Goal: Task Accomplishment & Management: Use online tool/utility

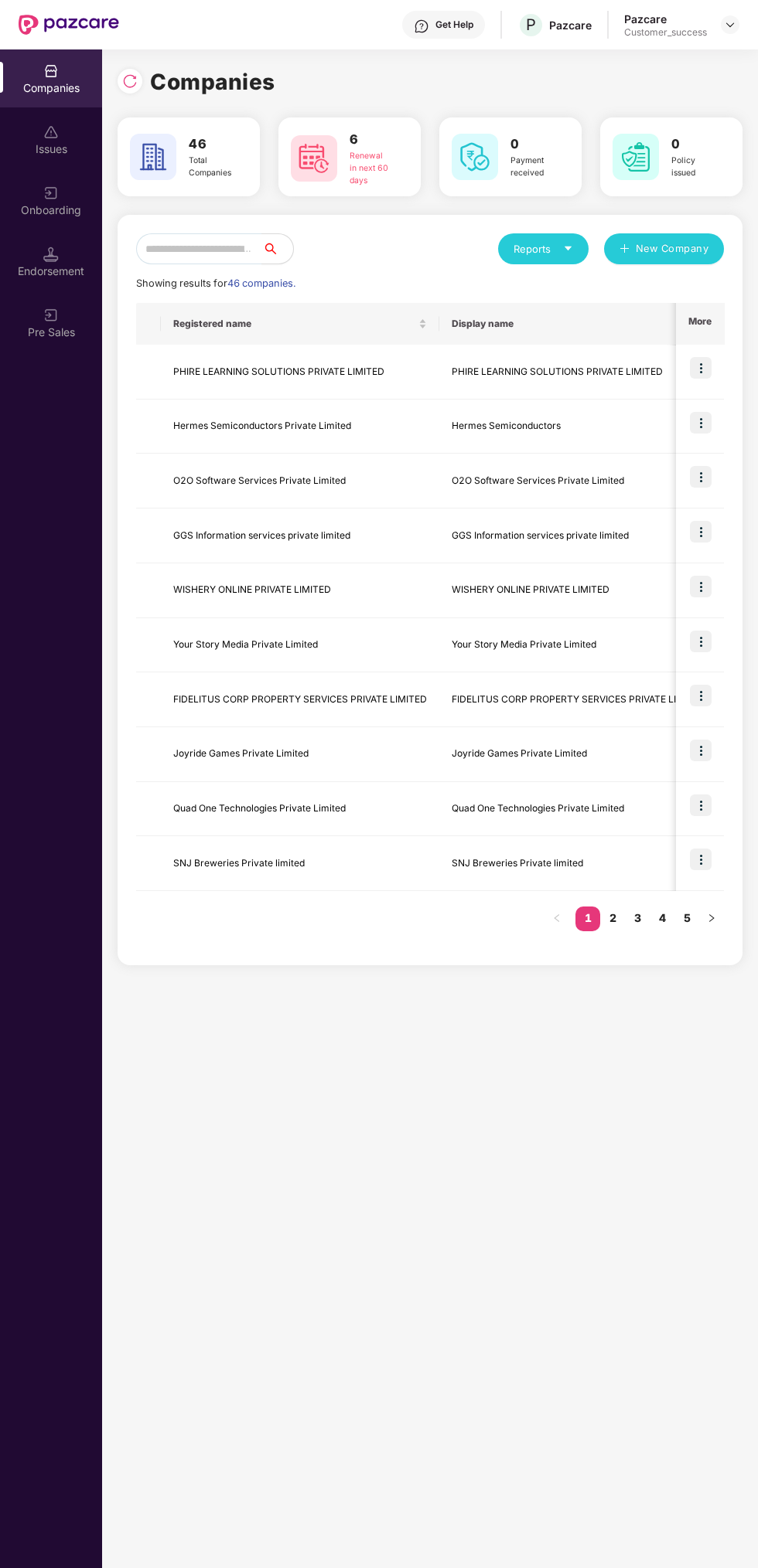
click at [130, 82] on img at bounding box center [130, 81] width 16 height 16
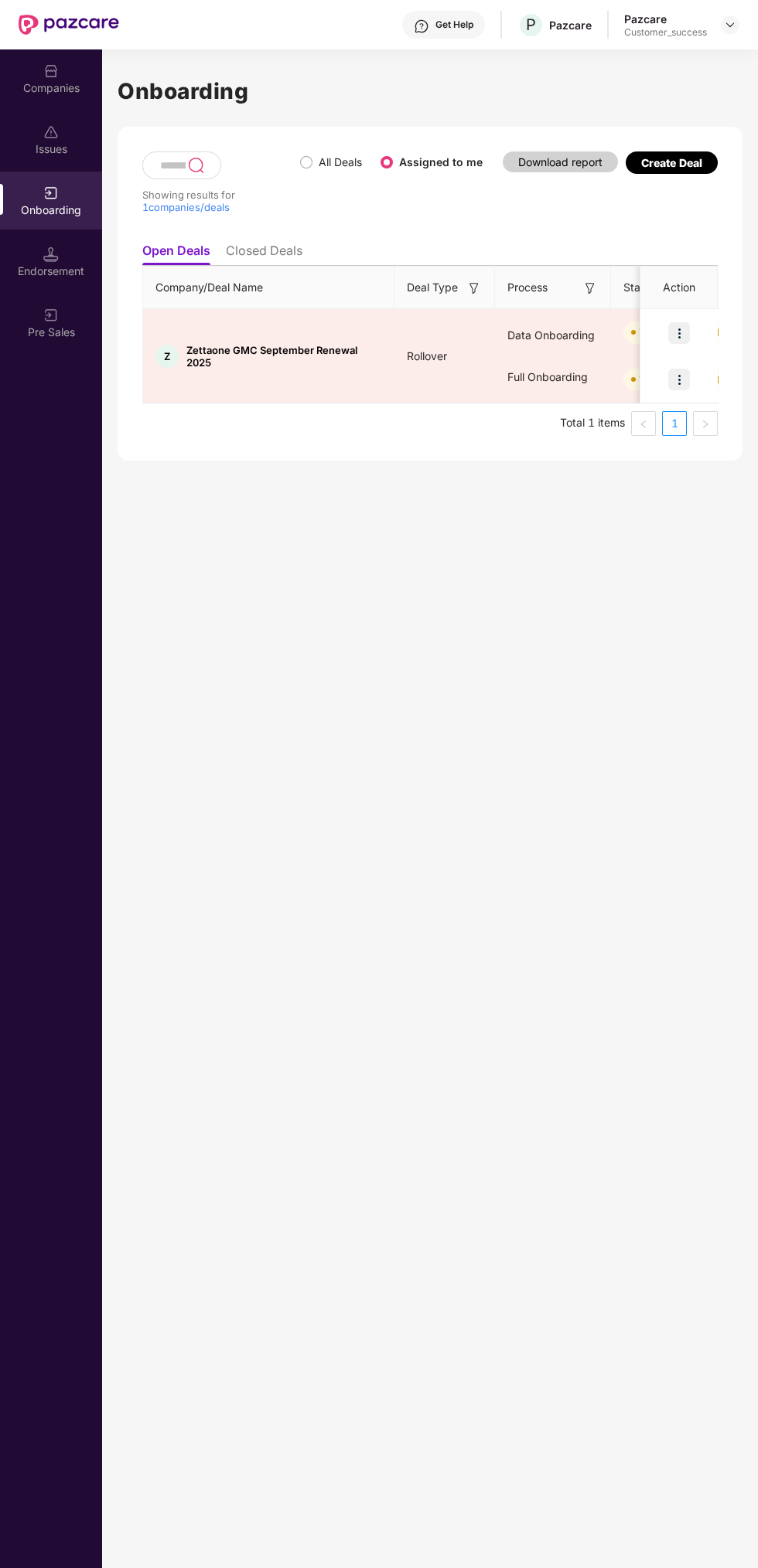
click at [679, 326] on img at bounding box center [679, 333] width 22 height 22
click at [662, 408] on span "Verify Document" at bounding box center [612, 405] width 116 height 17
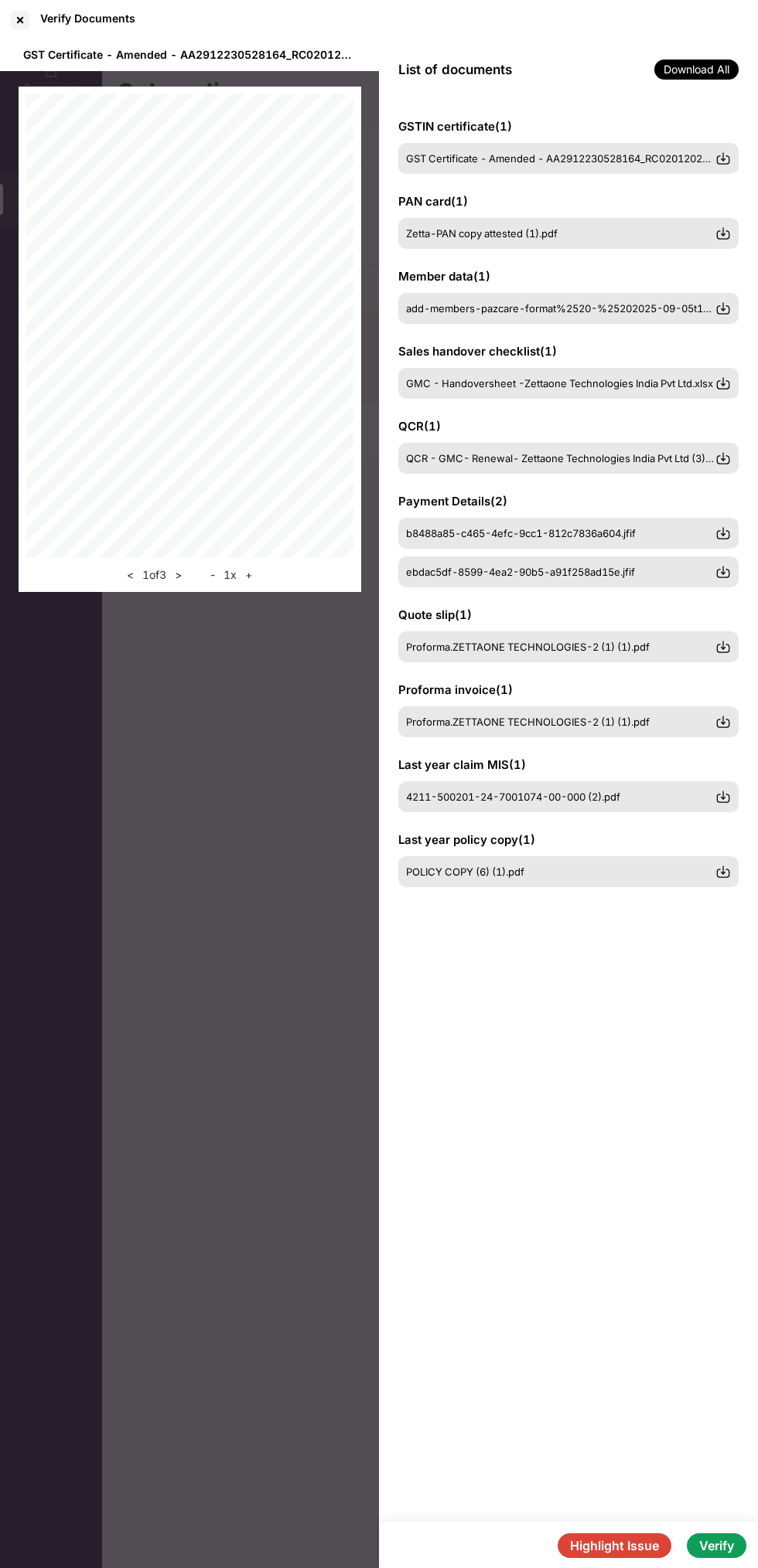
click at [721, 309] on img at bounding box center [722, 308] width 16 height 16
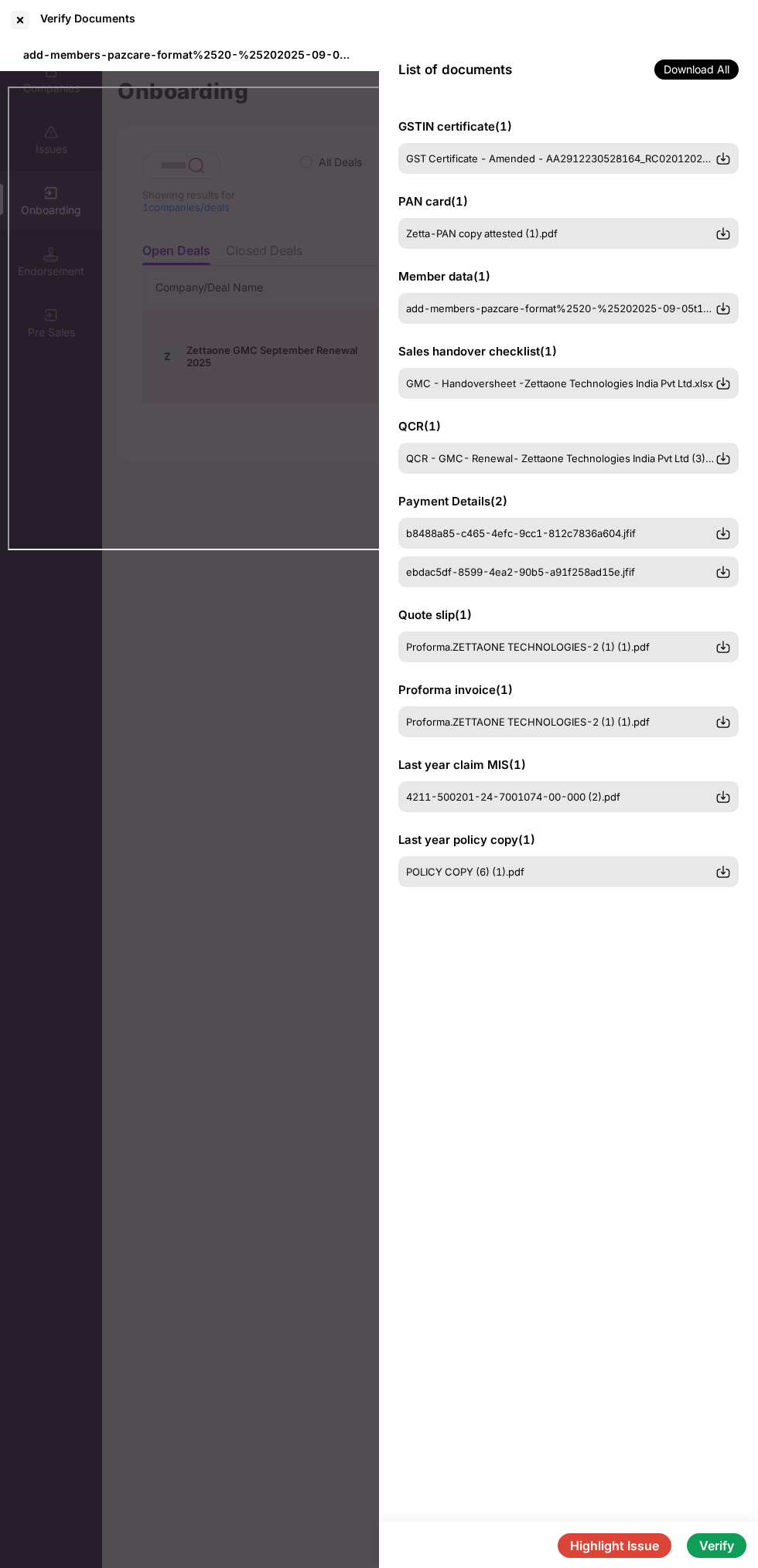
click at [721, 1551] on button "Verify" at bounding box center [716, 1546] width 60 height 25
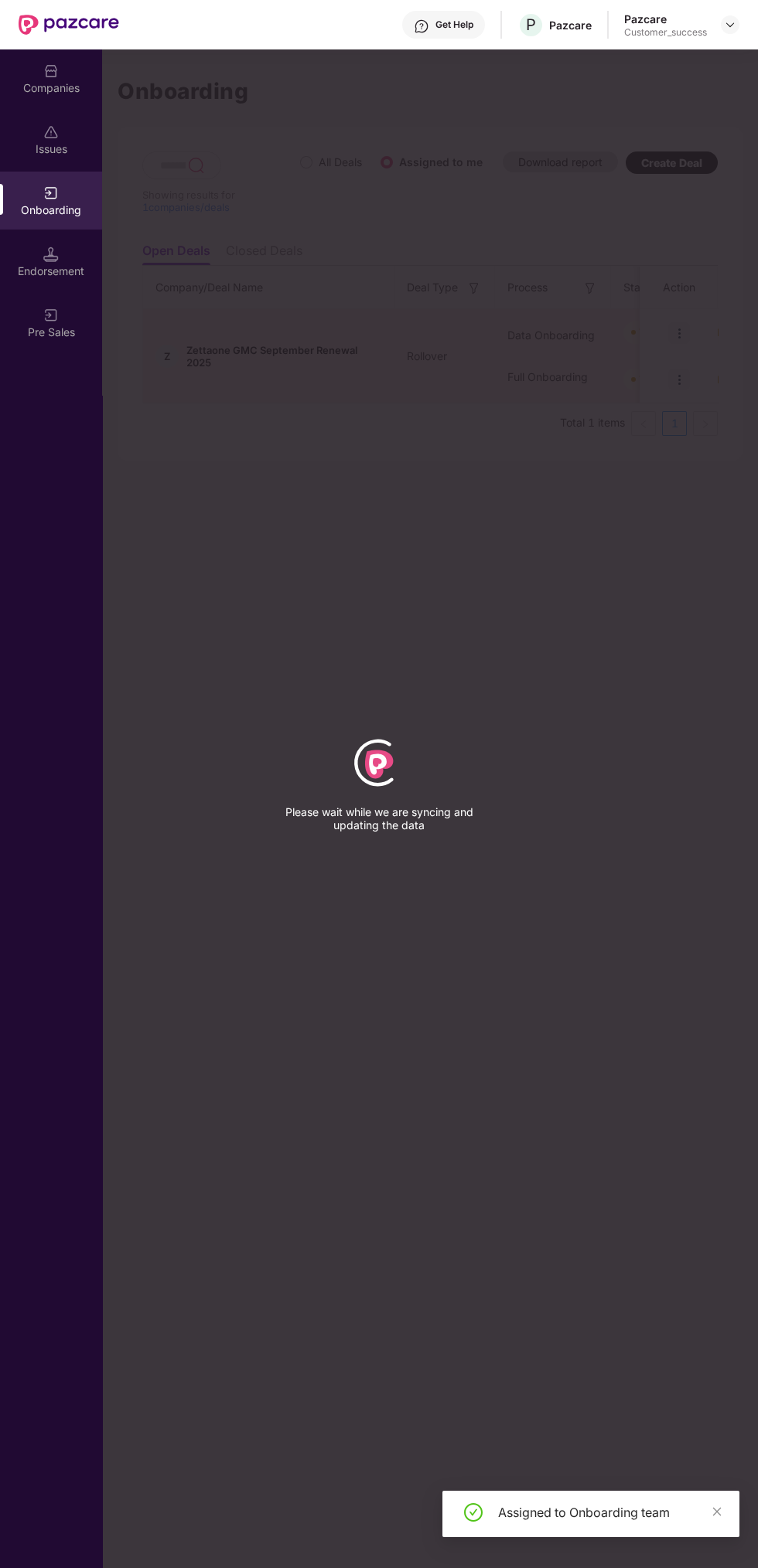
click at [716, 1511] on icon "close" at bounding box center [717, 1511] width 8 height 8
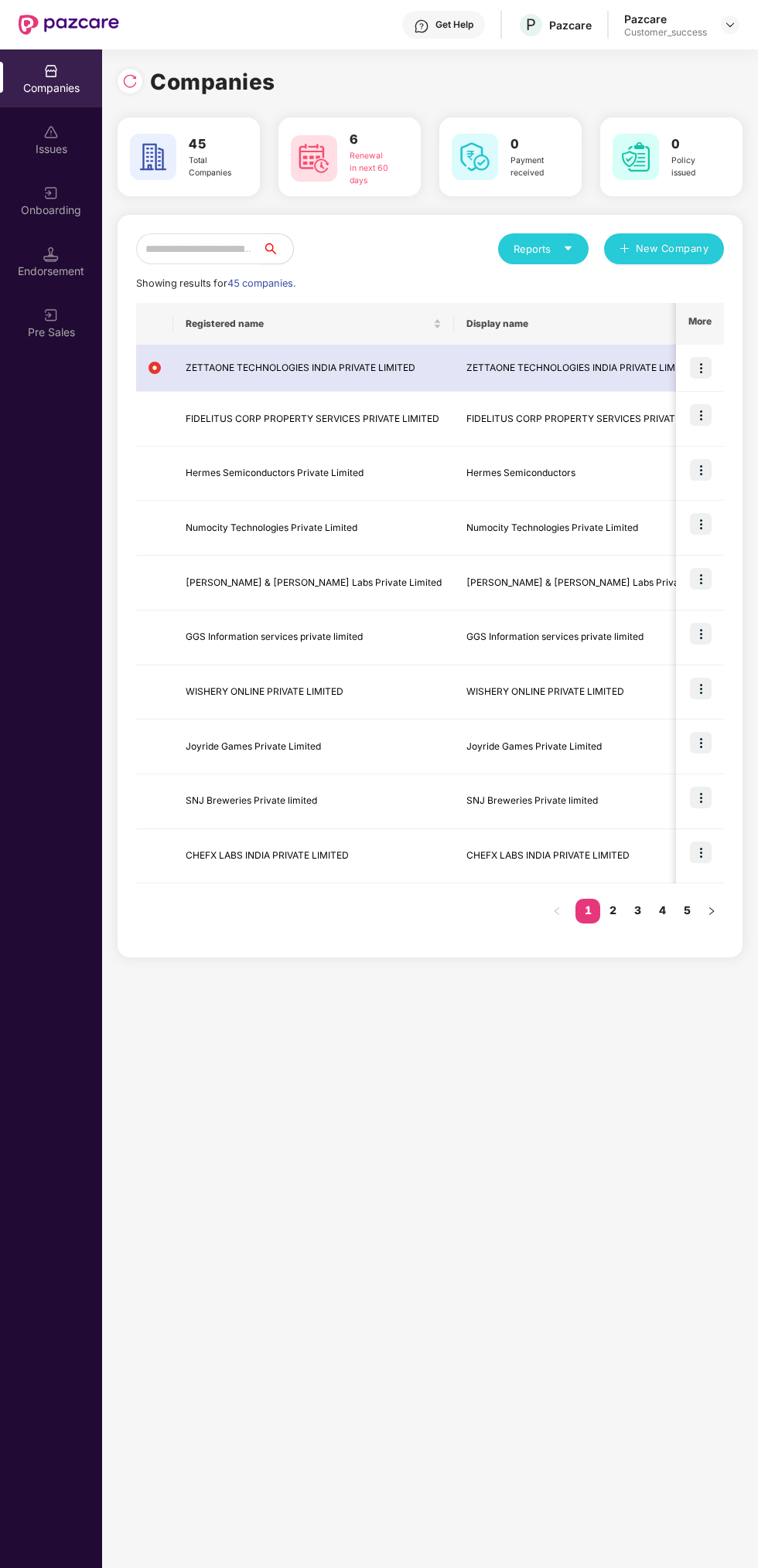
click at [136, 80] on img at bounding box center [130, 81] width 16 height 16
